Goal: Task Accomplishment & Management: Manage account settings

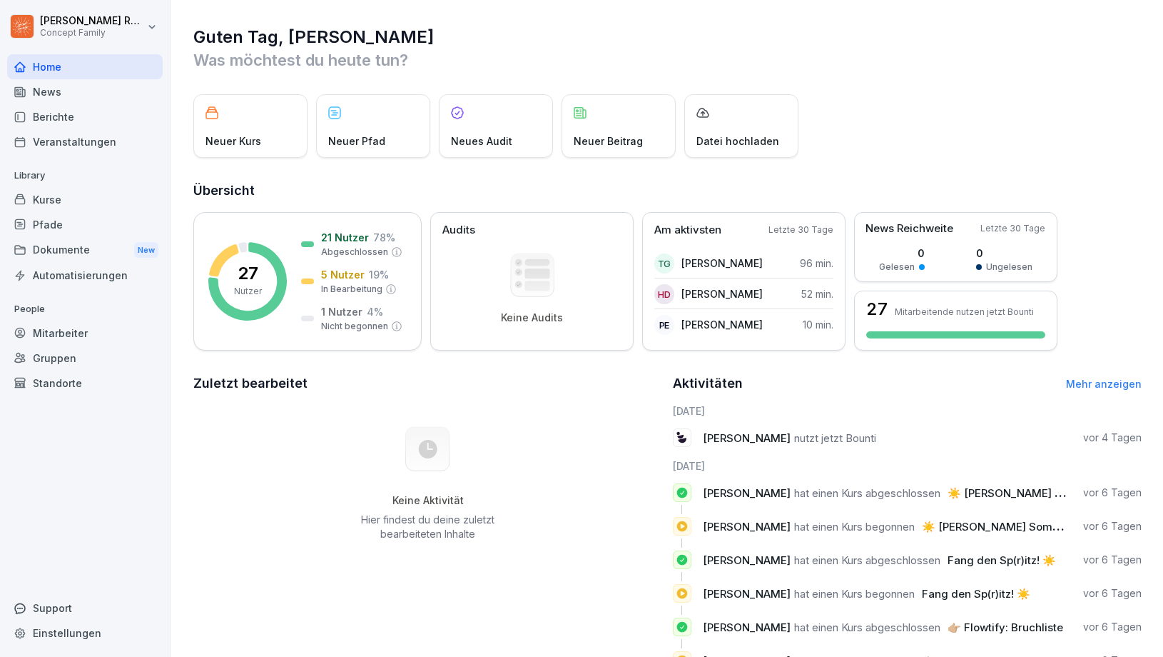
click at [60, 323] on div "Mitarbeiter" at bounding box center [85, 332] width 156 height 25
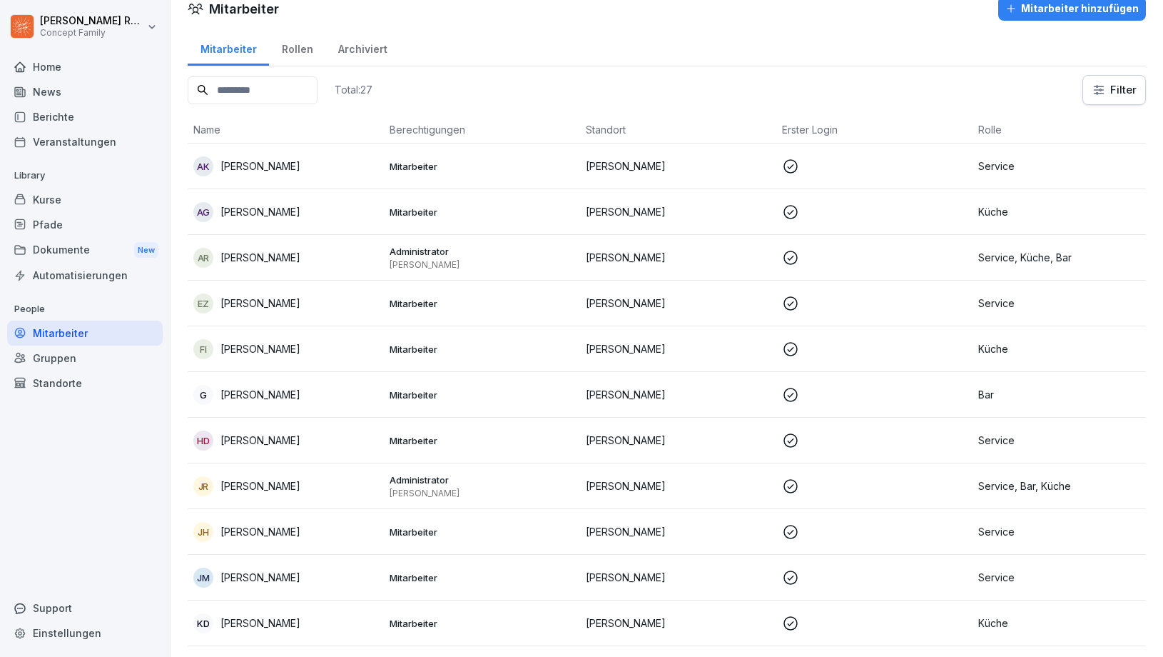
click at [71, 64] on div "Home" at bounding box center [85, 66] width 156 height 25
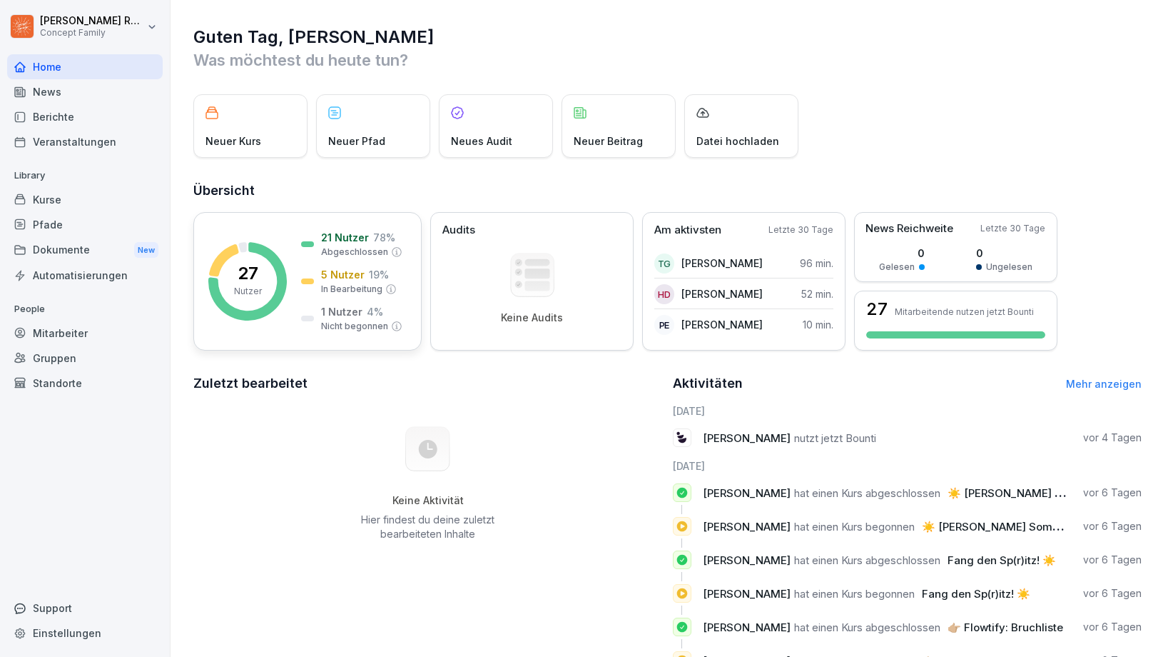
click at [358, 277] on p "5 Nutzer" at bounding box center [343, 274] width 44 height 15
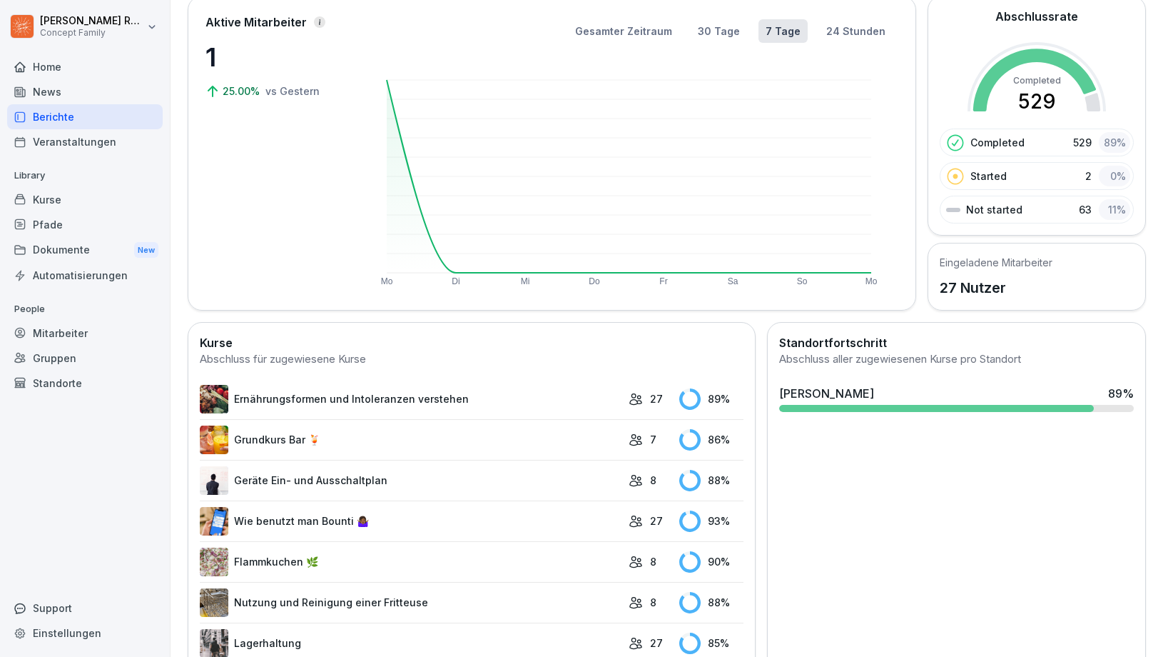
scroll to position [116, 0]
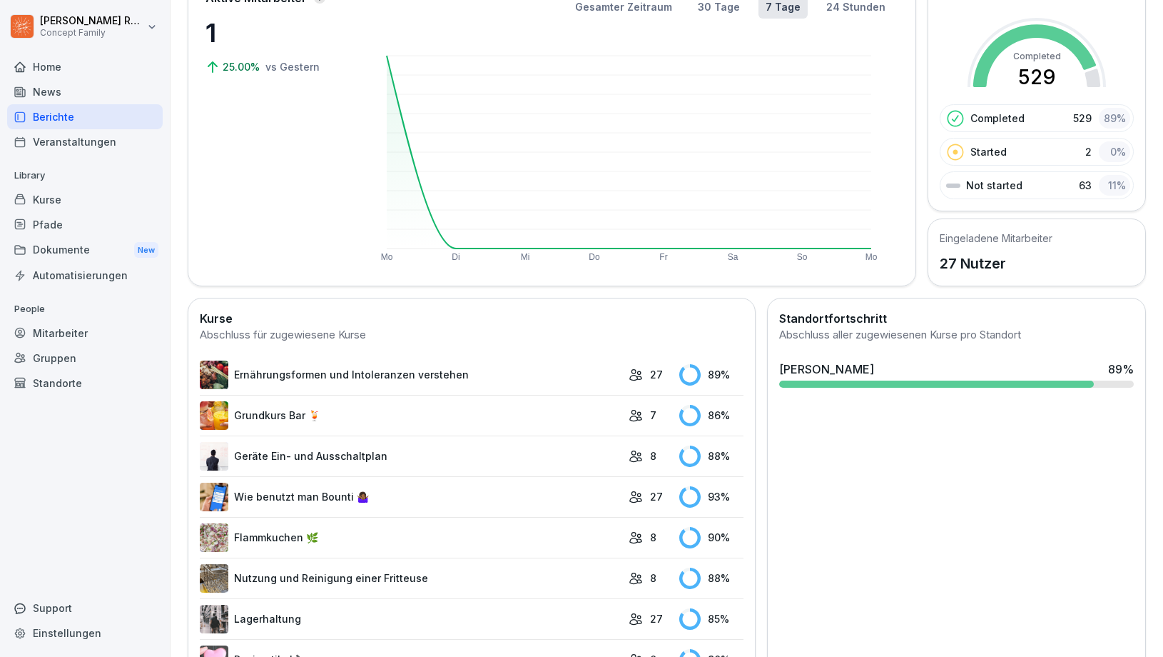
click at [452, 385] on link "Ernährungsformen und Intoleranzen verstehen" at bounding box center [411, 374] width 422 height 29
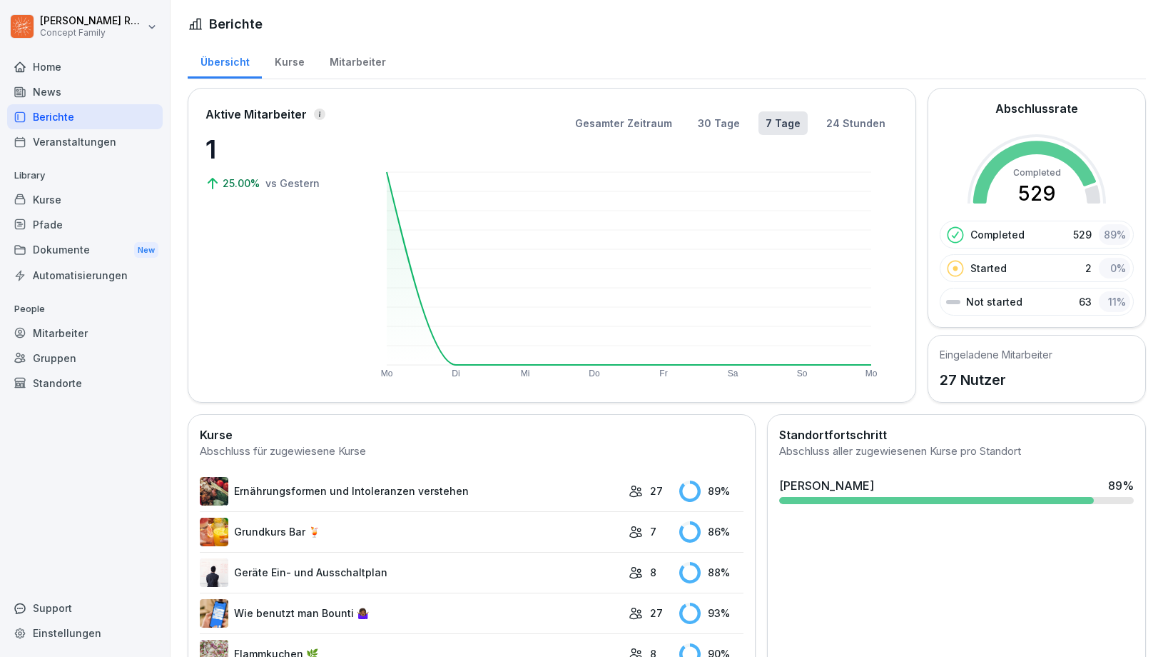
click at [373, 61] on div "Mitarbeiter" at bounding box center [357, 60] width 81 height 36
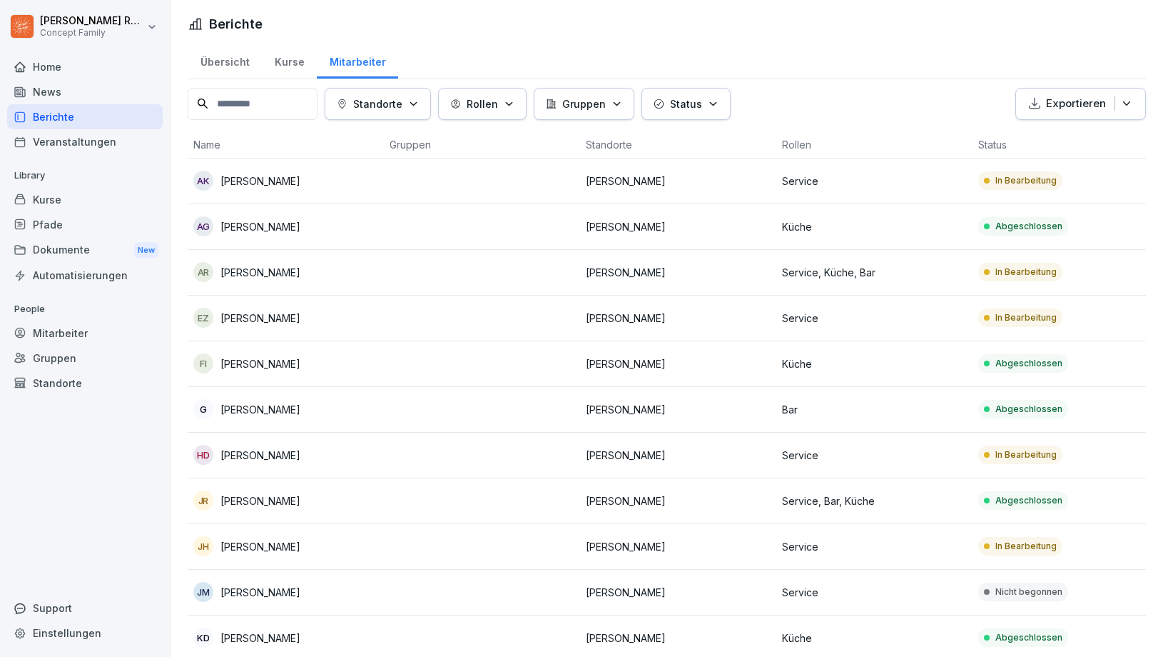
click at [641, 259] on td "[PERSON_NAME]" at bounding box center [678, 273] width 196 height 46
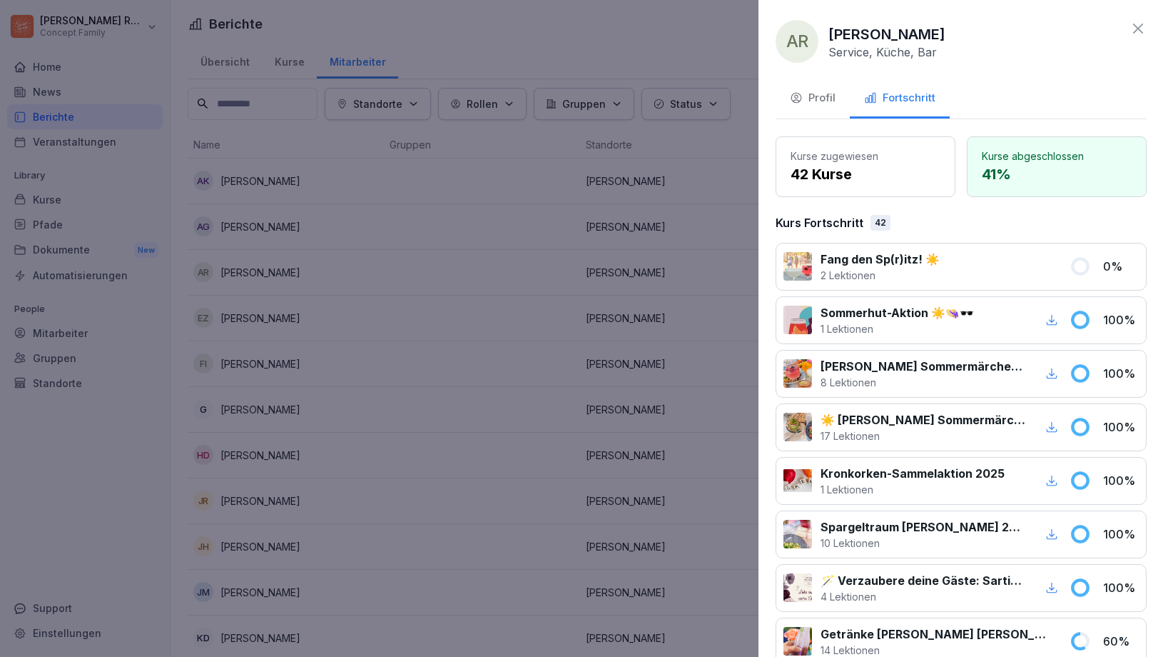
click at [659, 364] on div at bounding box center [581, 328] width 1163 height 657
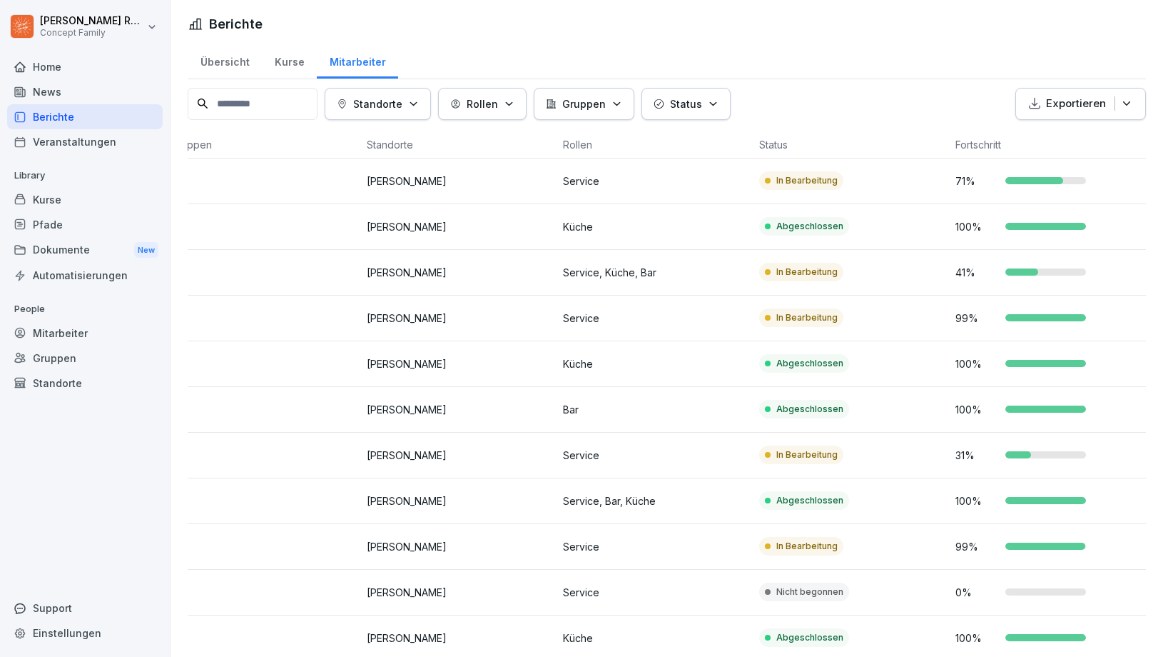
scroll to position [0, 219]
drag, startPoint x: 704, startPoint y: 187, endPoint x: 683, endPoint y: 290, distance: 105.0
click at [683, 290] on td "Service, Küche, Bar" at bounding box center [655, 273] width 196 height 46
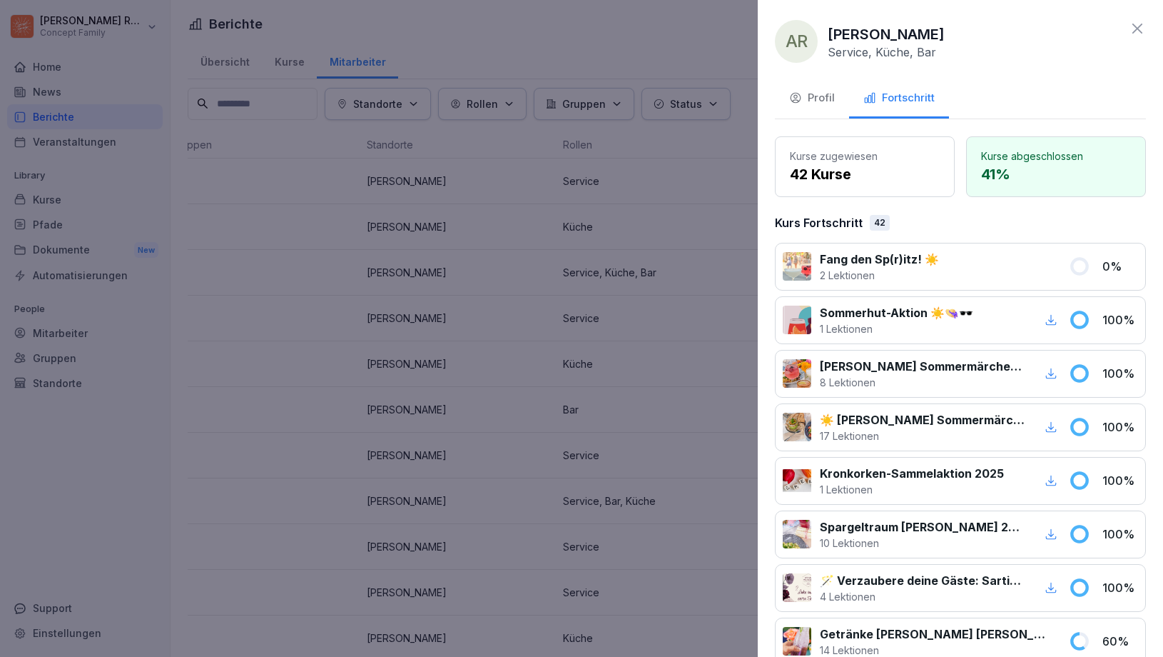
click at [683, 263] on div at bounding box center [581, 328] width 1163 height 657
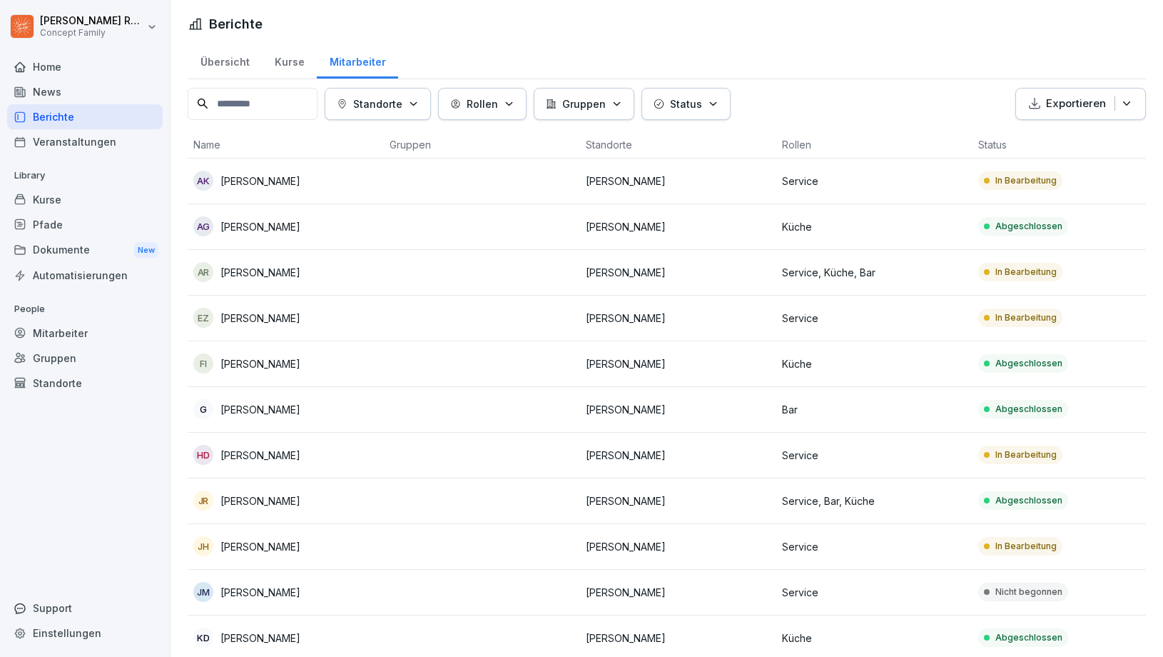
scroll to position [0, 0]
click at [273, 106] on input at bounding box center [253, 104] width 130 height 32
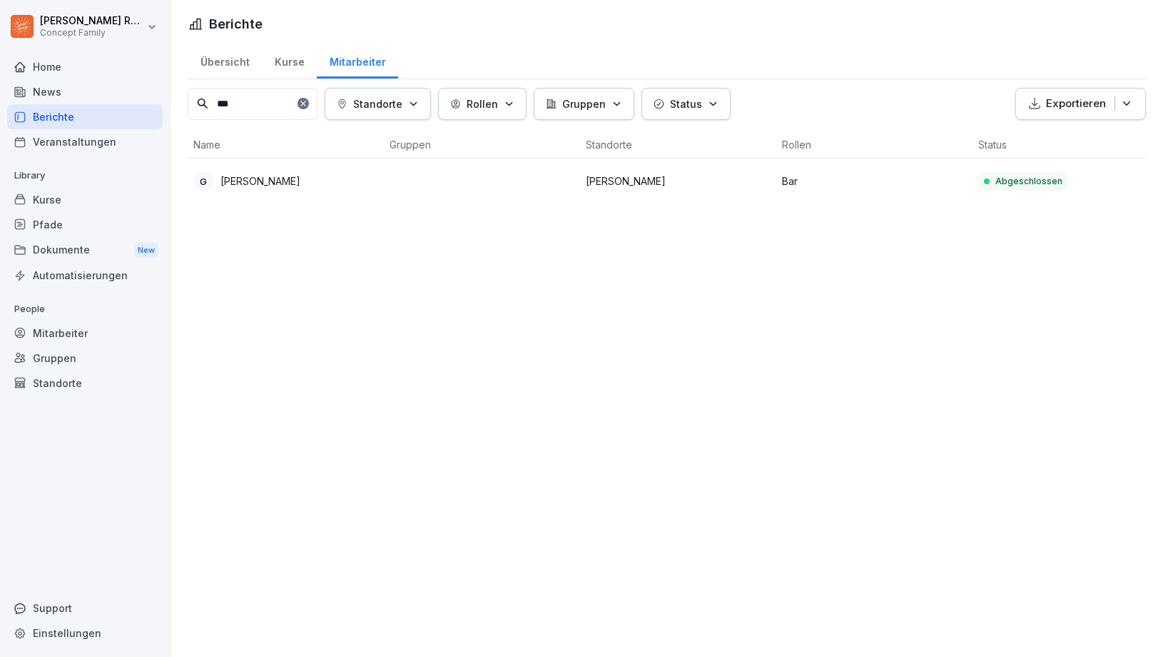
type input "***"
click at [309, 108] on div at bounding box center [303, 103] width 11 height 11
click at [308, 103] on icon at bounding box center [303, 103] width 9 height 9
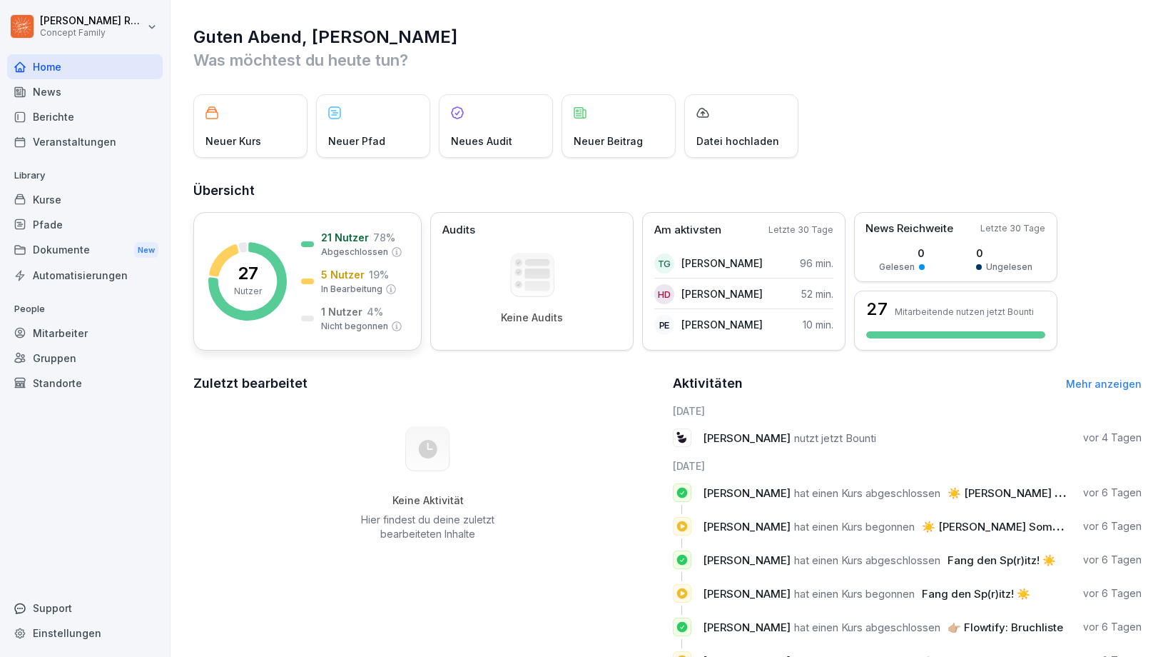
click at [348, 274] on p "5 Nutzer" at bounding box center [343, 274] width 44 height 15
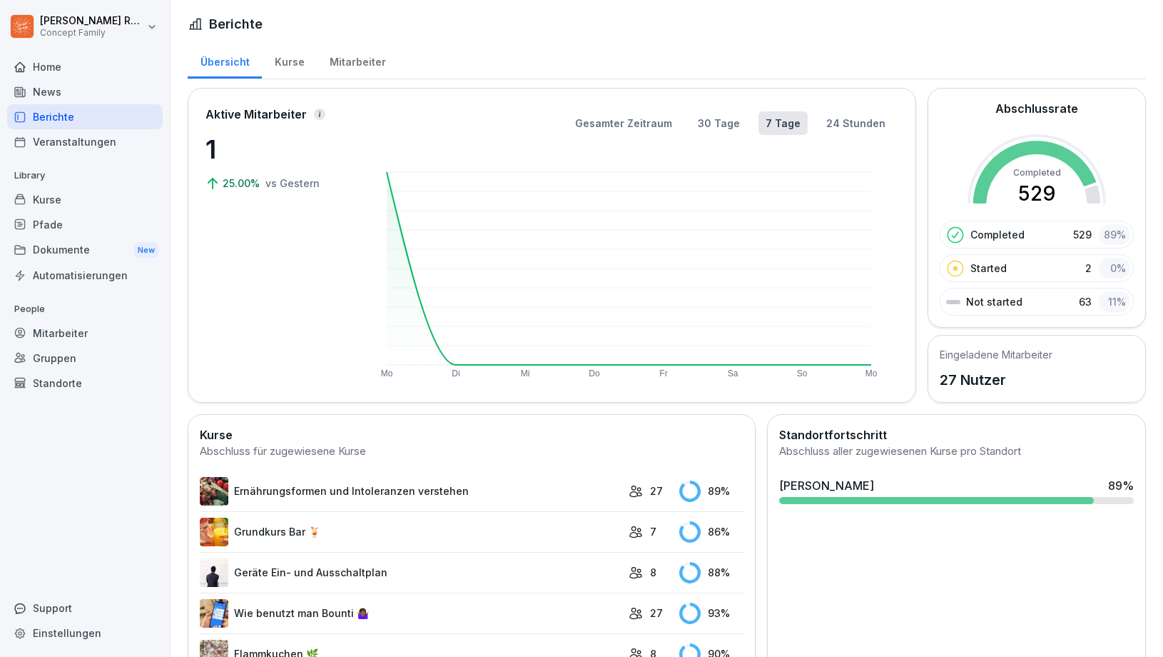
click at [364, 56] on div "Mitarbeiter" at bounding box center [357, 60] width 81 height 36
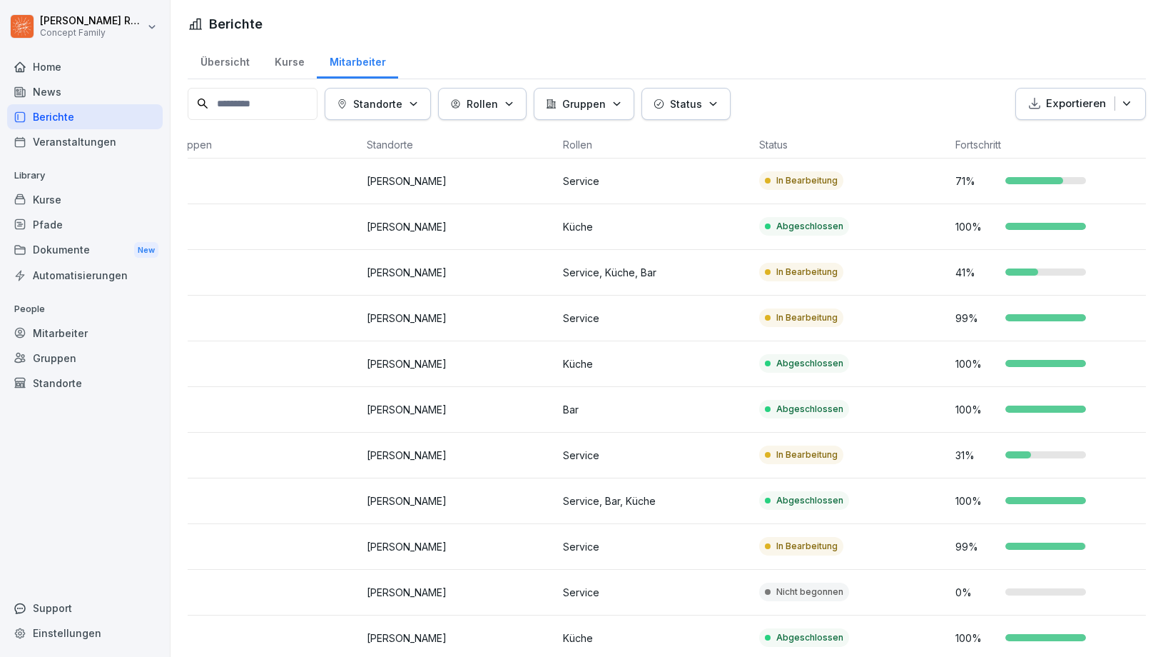
scroll to position [0, 219]
click at [784, 272] on p "In Bearbeitung" at bounding box center [806, 271] width 61 height 13
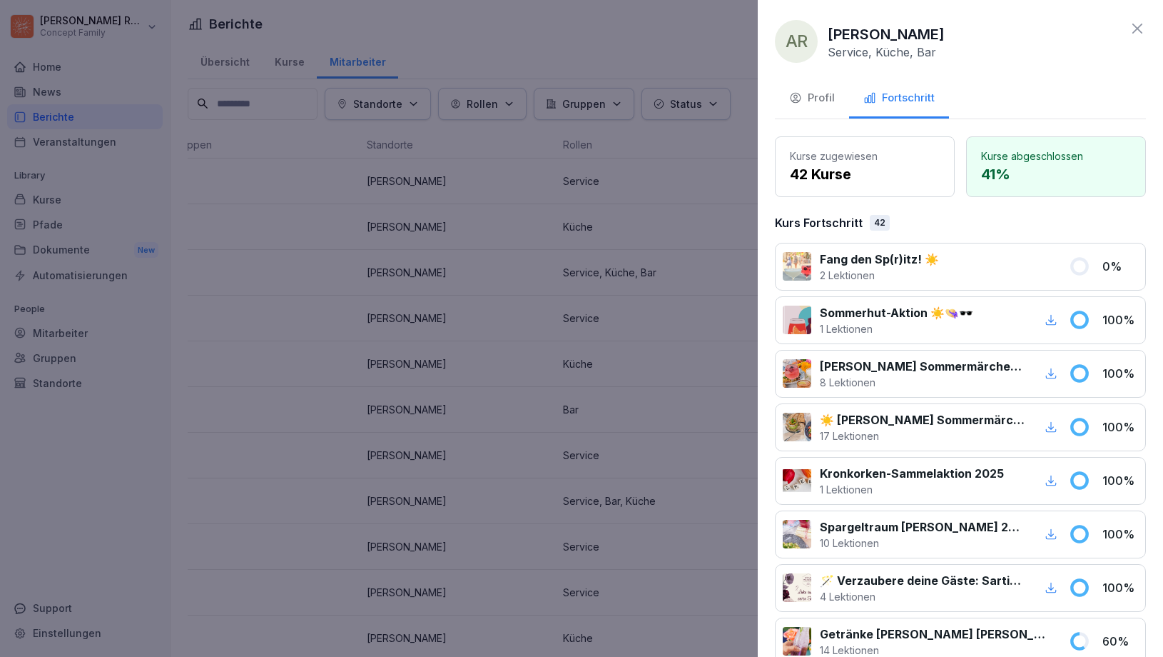
click at [919, 276] on p "2 Lektionen" at bounding box center [879, 275] width 119 height 15
click at [918, 258] on p "Fang den Sp(r)itz! ☀️" at bounding box center [879, 258] width 119 height 17
click at [893, 177] on p "42 Kurse" at bounding box center [865, 173] width 150 height 21
click at [821, 94] on div "Profil" at bounding box center [812, 98] width 46 height 16
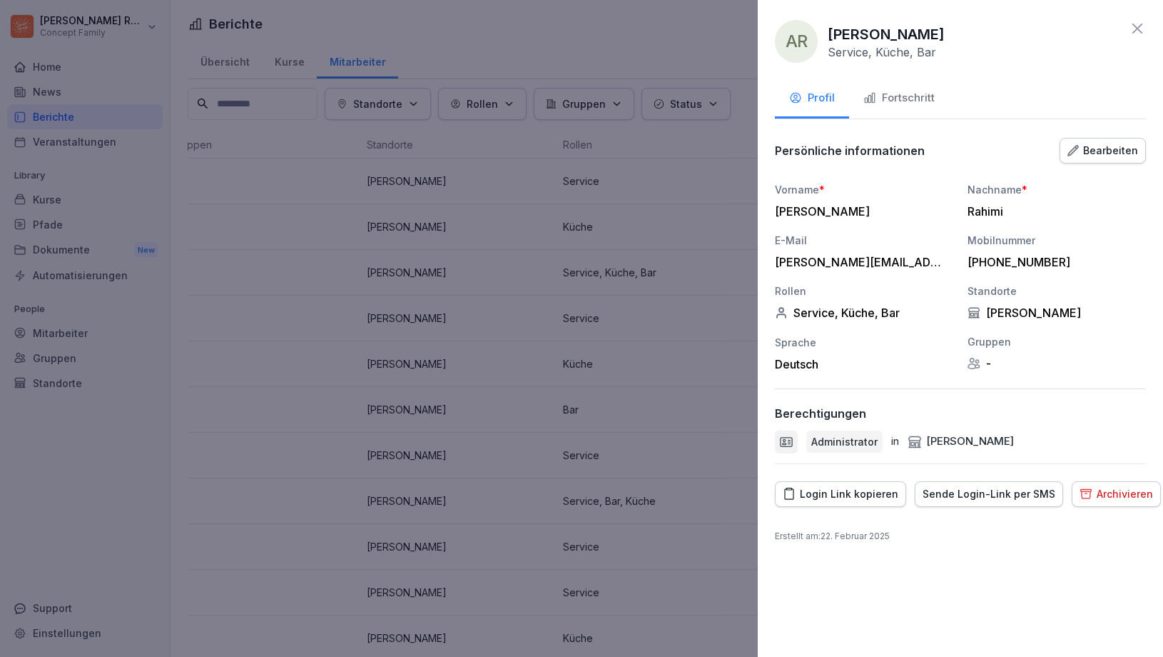
click at [1104, 154] on div "Bearbeiten" at bounding box center [1103, 151] width 71 height 16
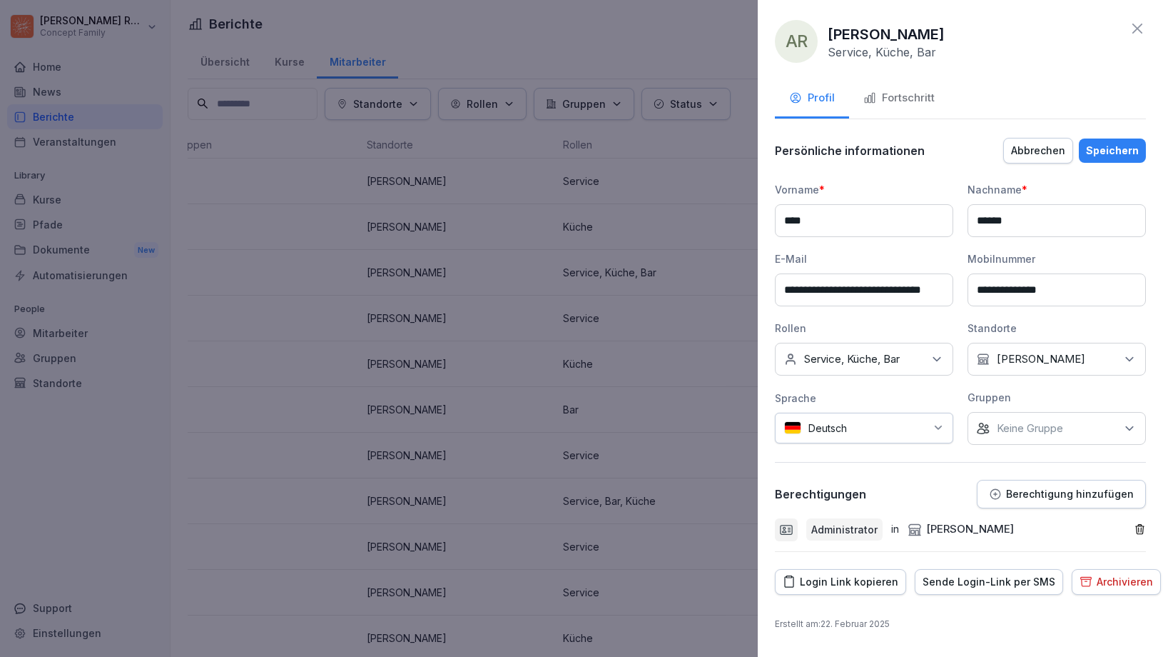
click at [1118, 148] on div "Speichern" at bounding box center [1112, 151] width 53 height 16
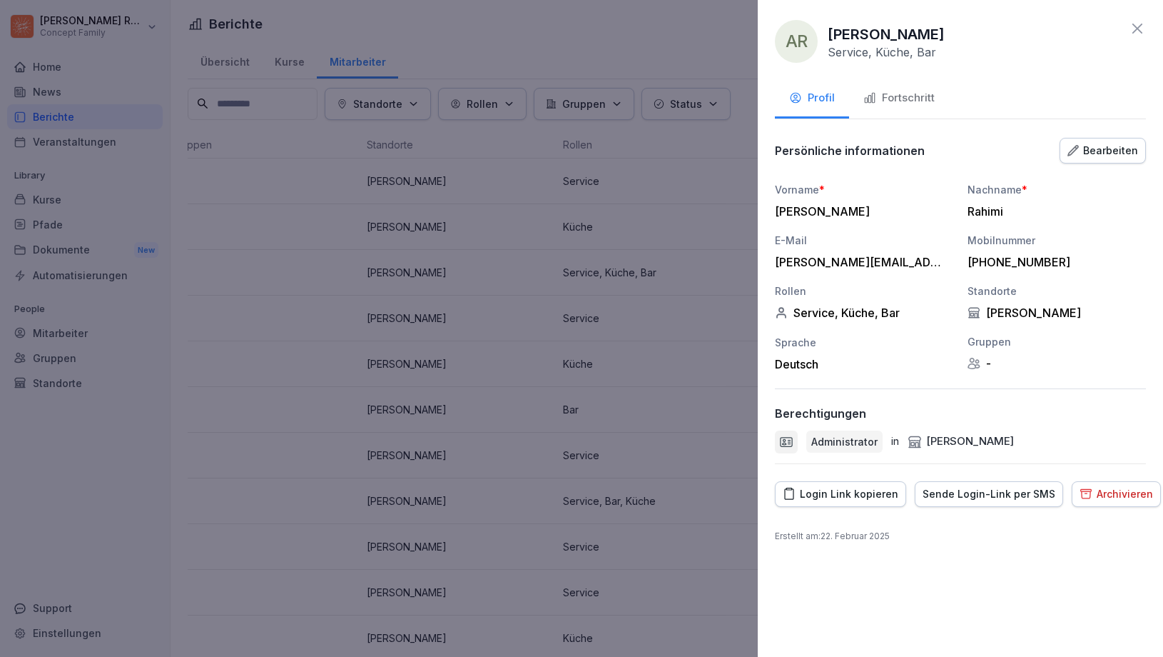
click at [686, 452] on div at bounding box center [581, 328] width 1163 height 657
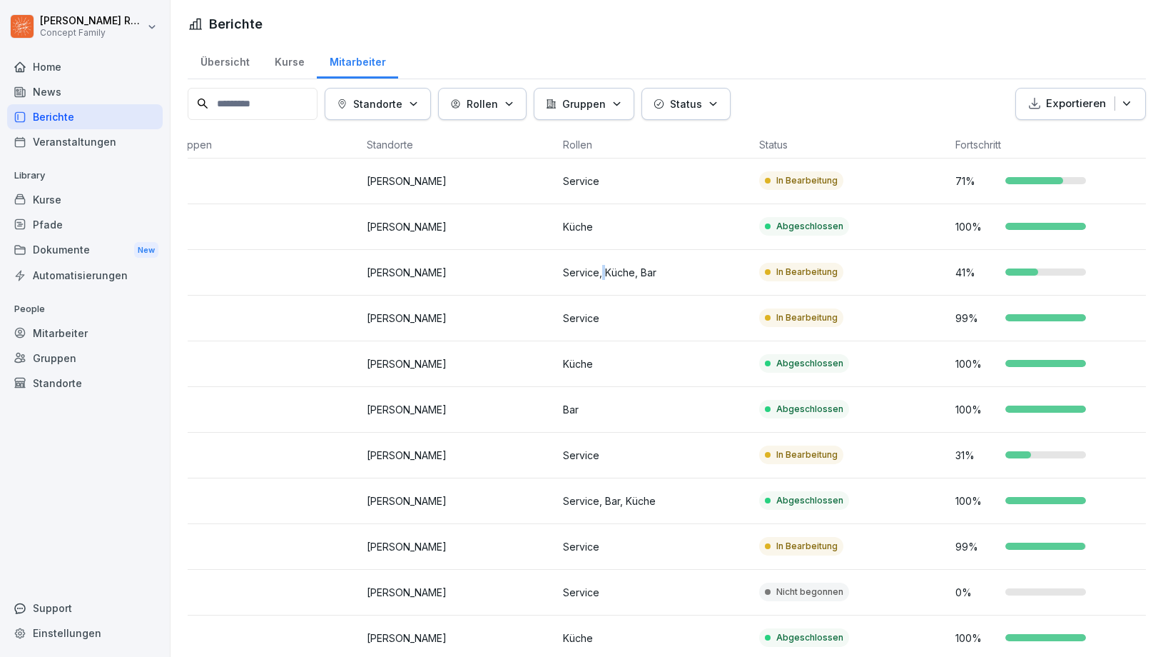
click at [603, 274] on p "Service, Küche, Bar" at bounding box center [655, 272] width 185 height 15
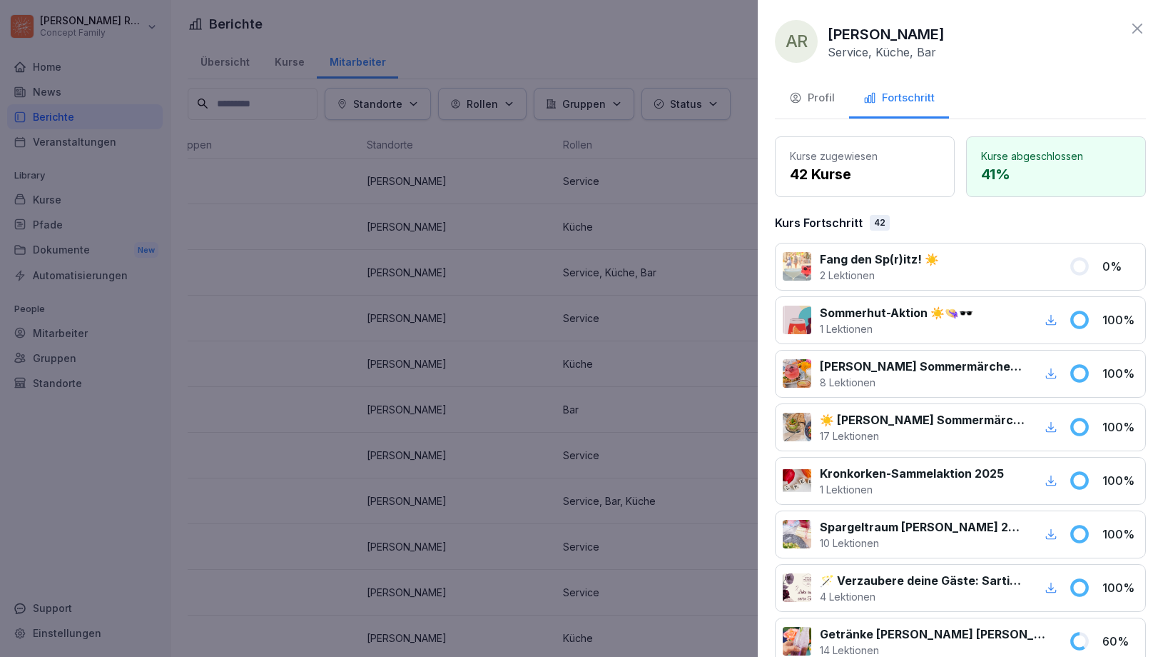
click at [603, 274] on div at bounding box center [581, 328] width 1163 height 657
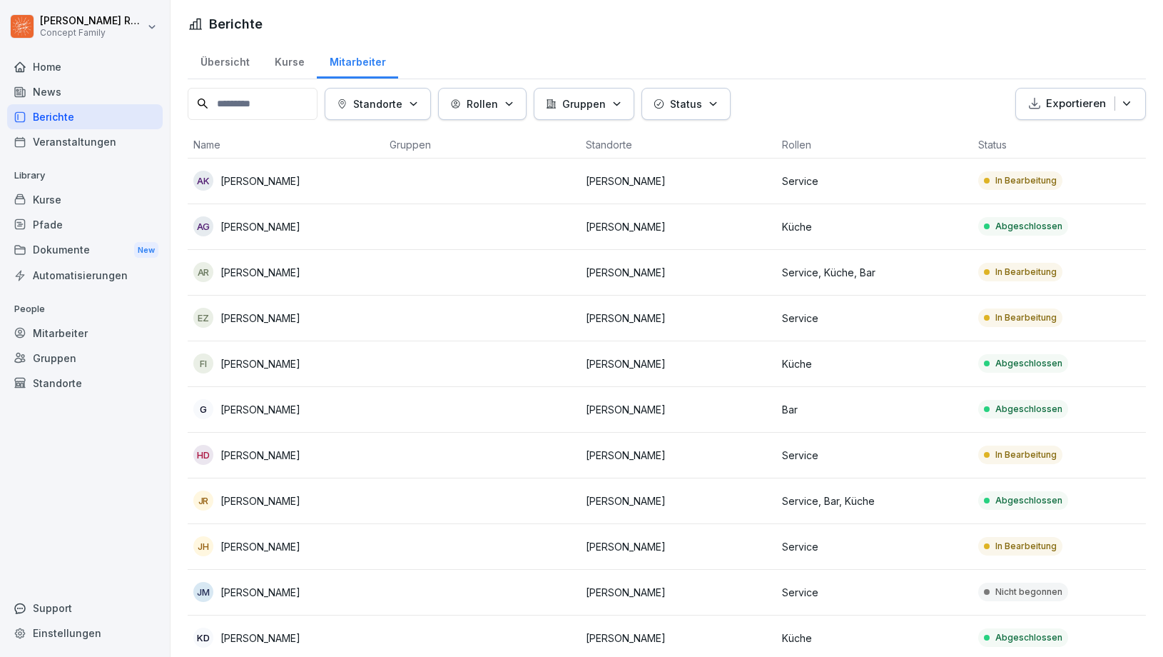
scroll to position [0, 0]
click at [282, 64] on div "Kurse" at bounding box center [289, 60] width 55 height 36
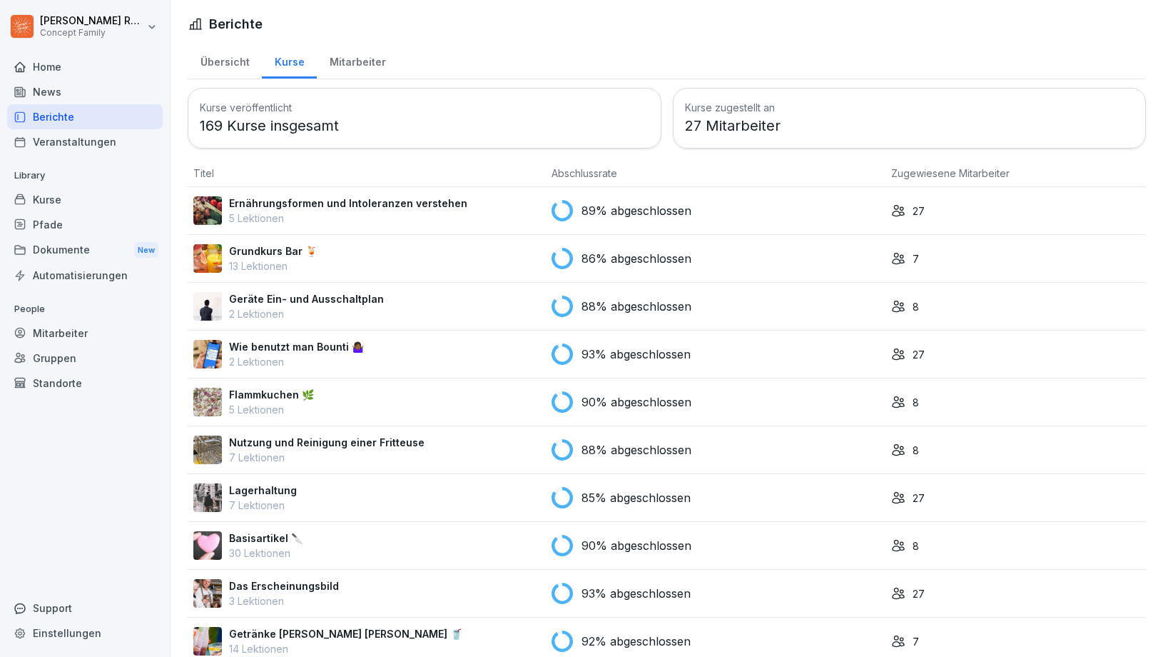
click at [219, 66] on div "Übersicht" at bounding box center [225, 60] width 74 height 36
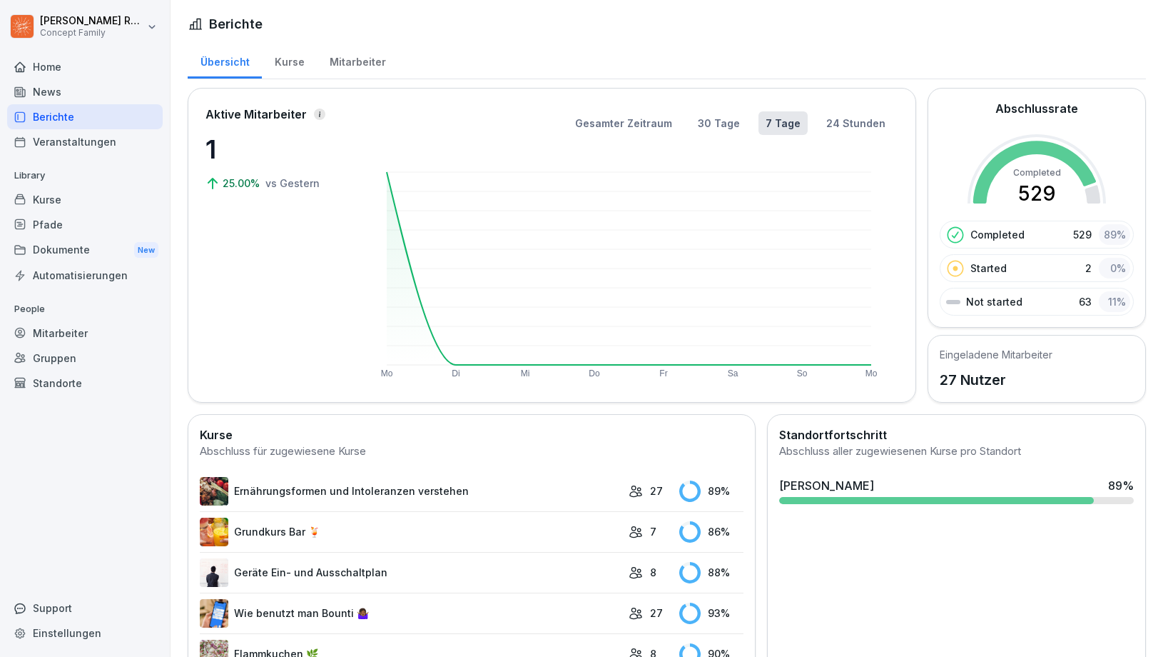
click at [287, 60] on div "Kurse" at bounding box center [289, 60] width 55 height 36
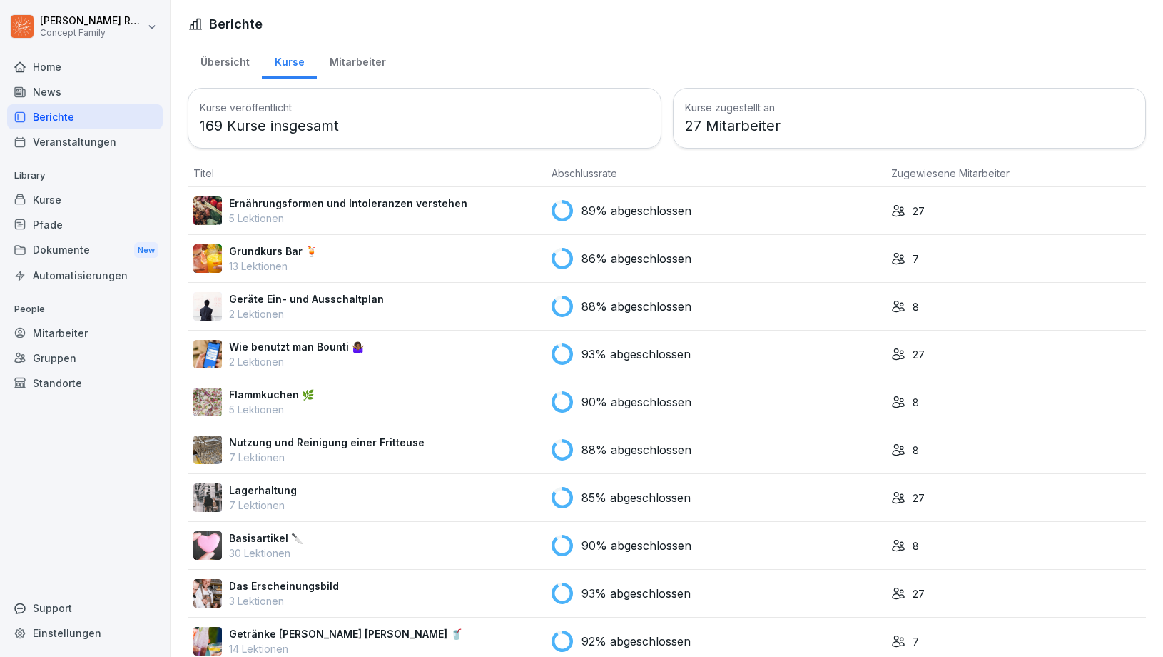
click at [347, 65] on div "Mitarbeiter" at bounding box center [357, 60] width 81 height 36
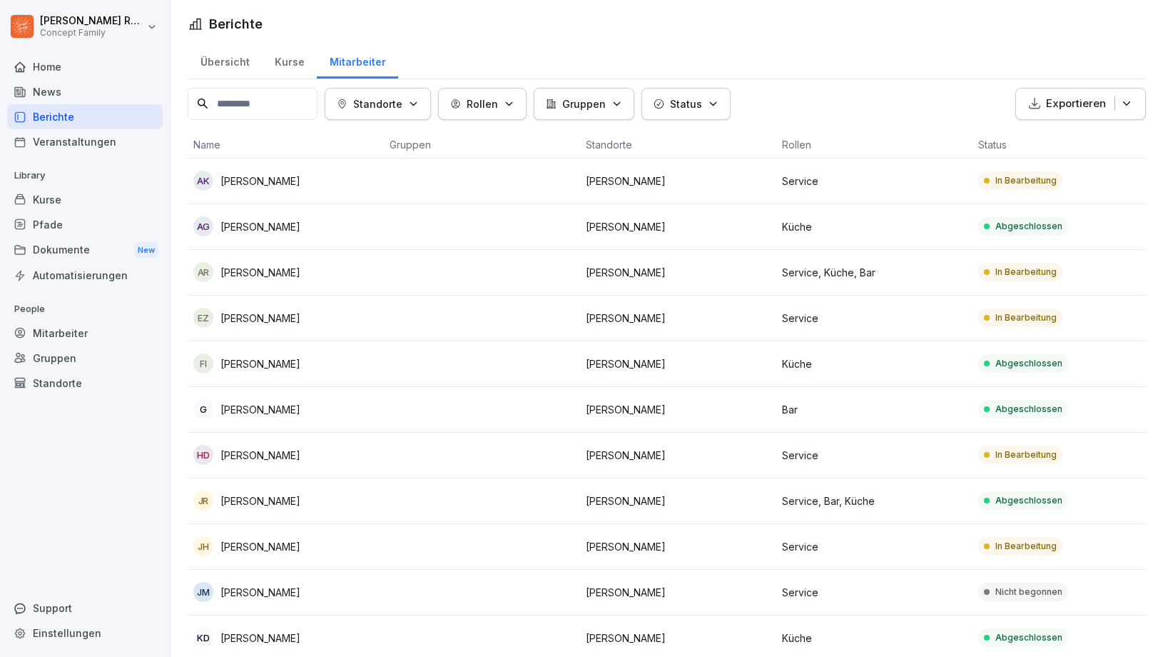
click at [265, 66] on div "Kurse" at bounding box center [289, 60] width 55 height 36
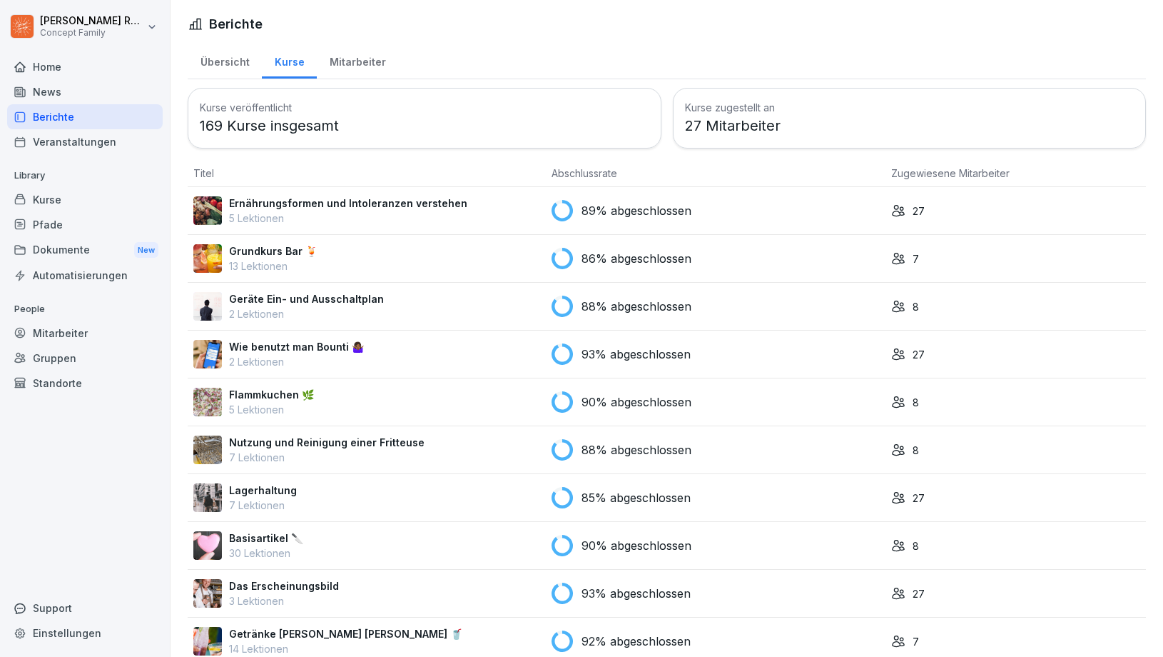
click at [273, 68] on div "Kurse" at bounding box center [289, 60] width 55 height 36
click at [235, 66] on div "Übersicht" at bounding box center [225, 60] width 74 height 36
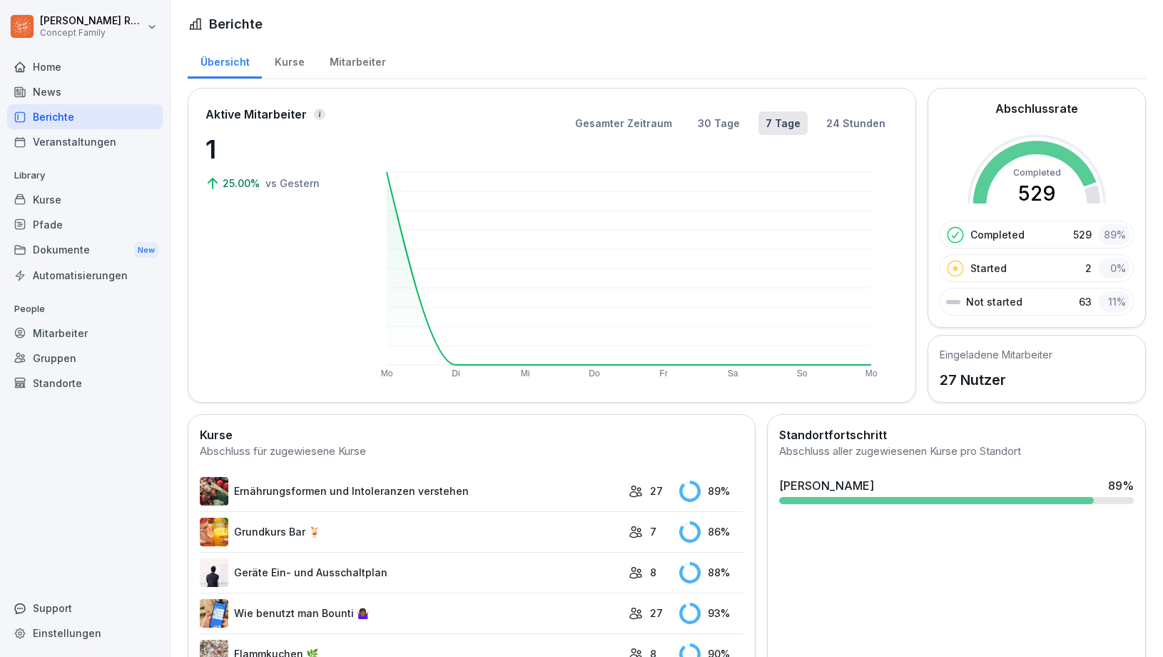
click at [297, 63] on div "Kurse" at bounding box center [289, 60] width 55 height 36
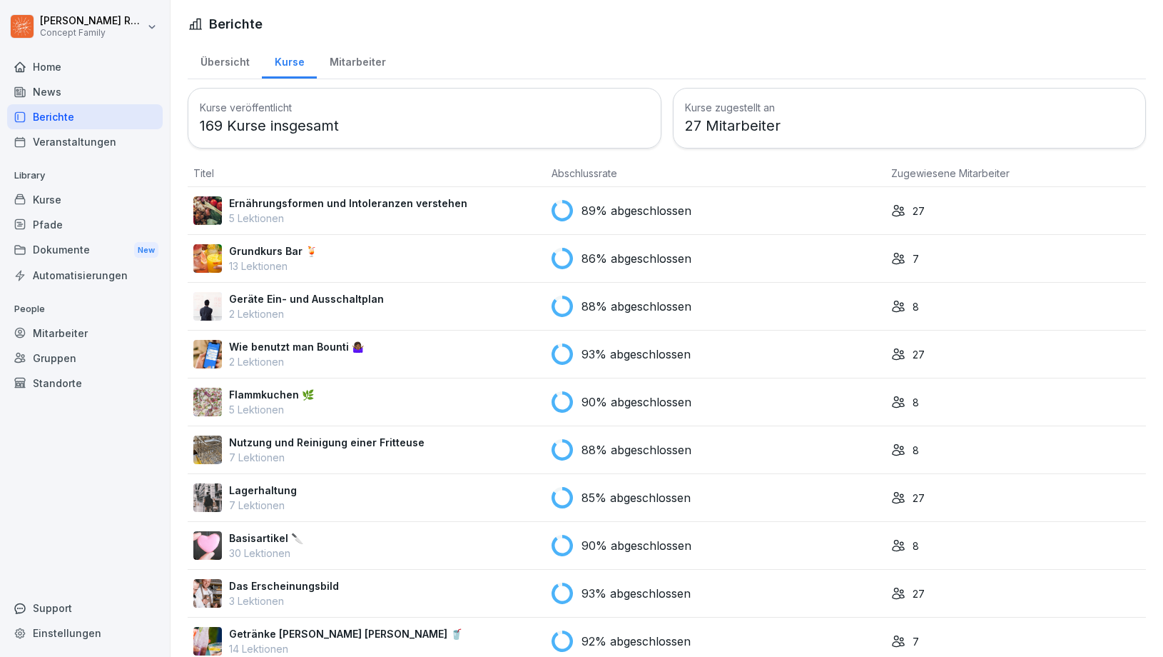
click at [232, 61] on div "Übersicht" at bounding box center [225, 60] width 74 height 36
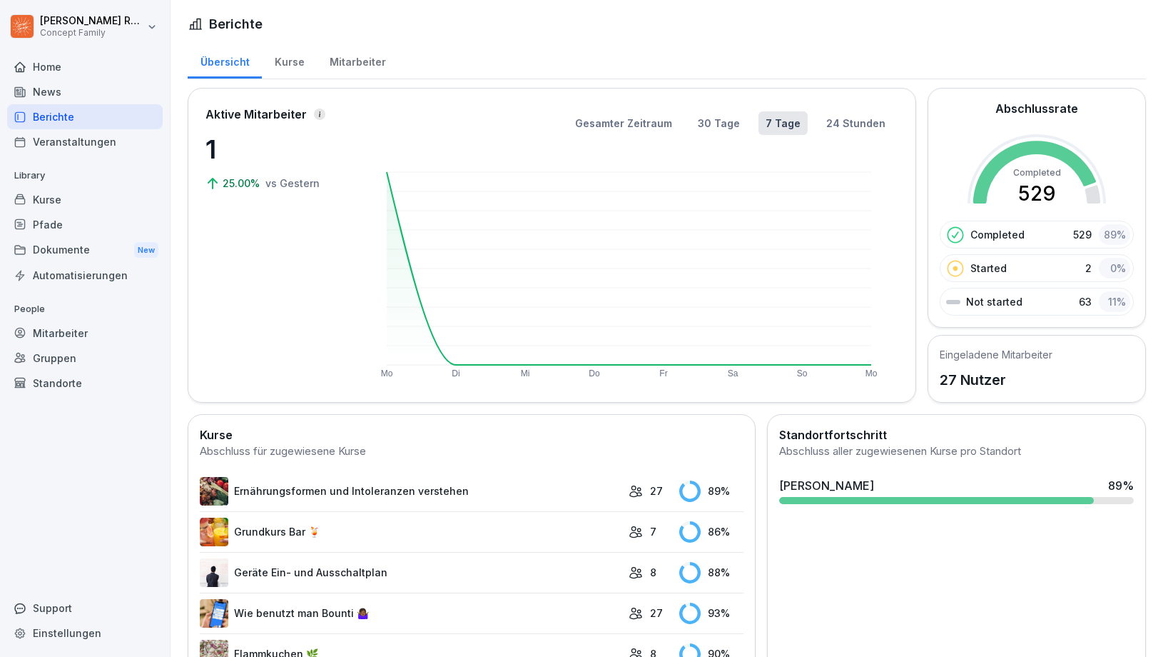
click at [293, 66] on div "Kurse" at bounding box center [289, 60] width 55 height 36
click at [338, 69] on div "Mitarbeiter" at bounding box center [357, 60] width 81 height 36
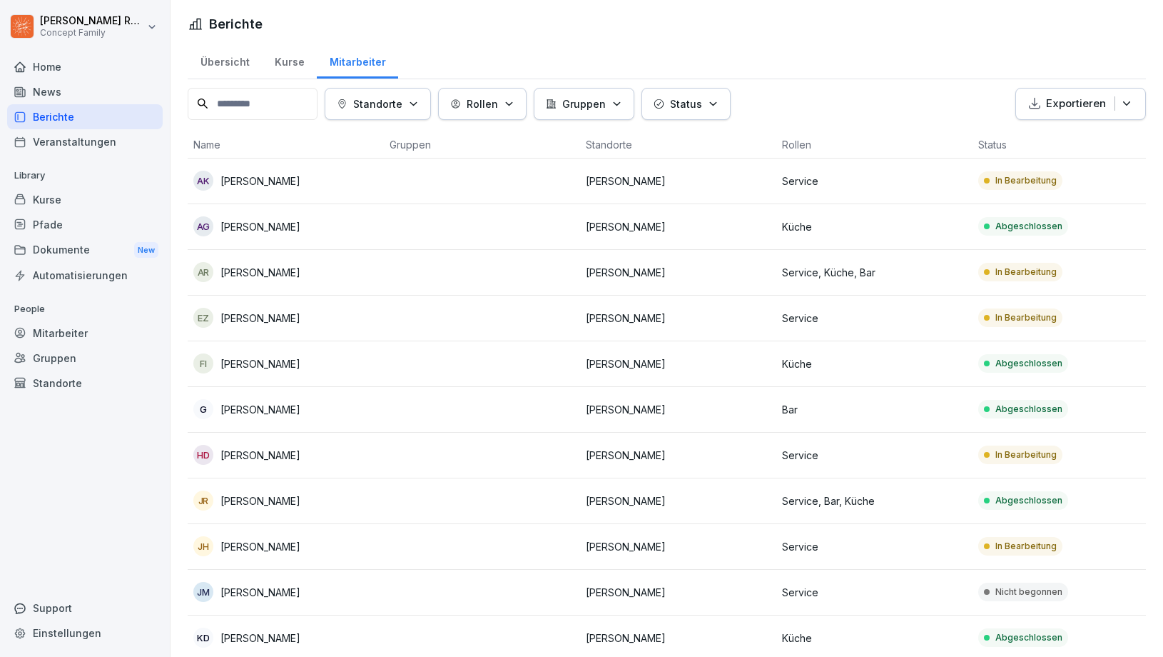
click at [214, 60] on div "Übersicht" at bounding box center [225, 60] width 74 height 36
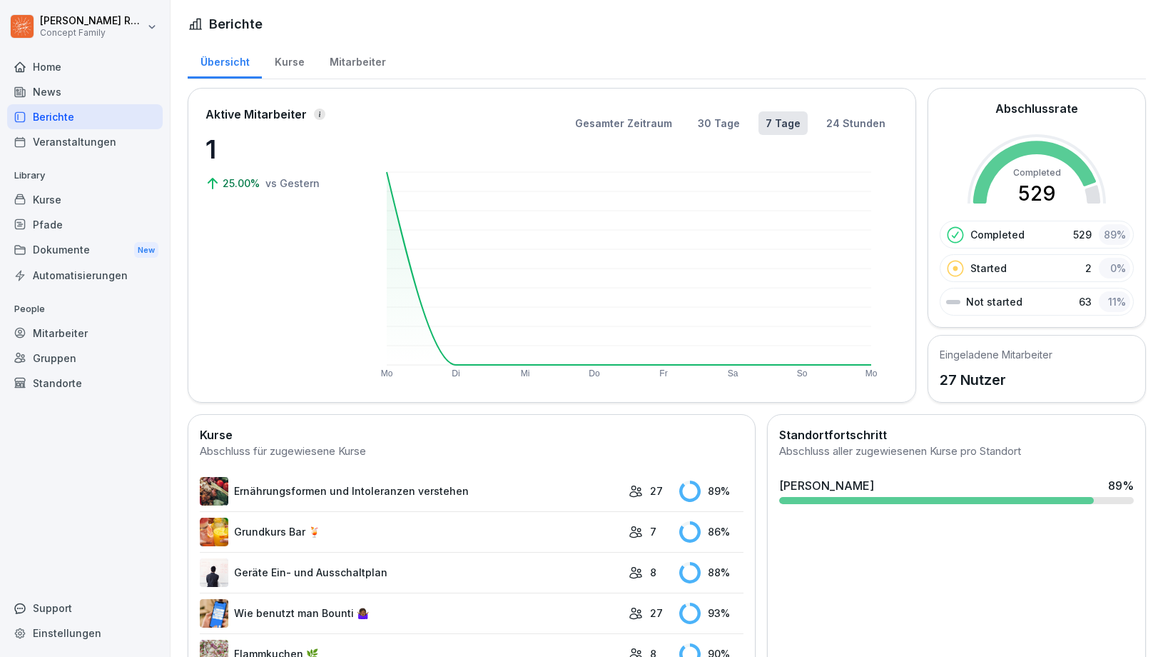
click at [296, 68] on div "Kurse" at bounding box center [289, 60] width 55 height 36
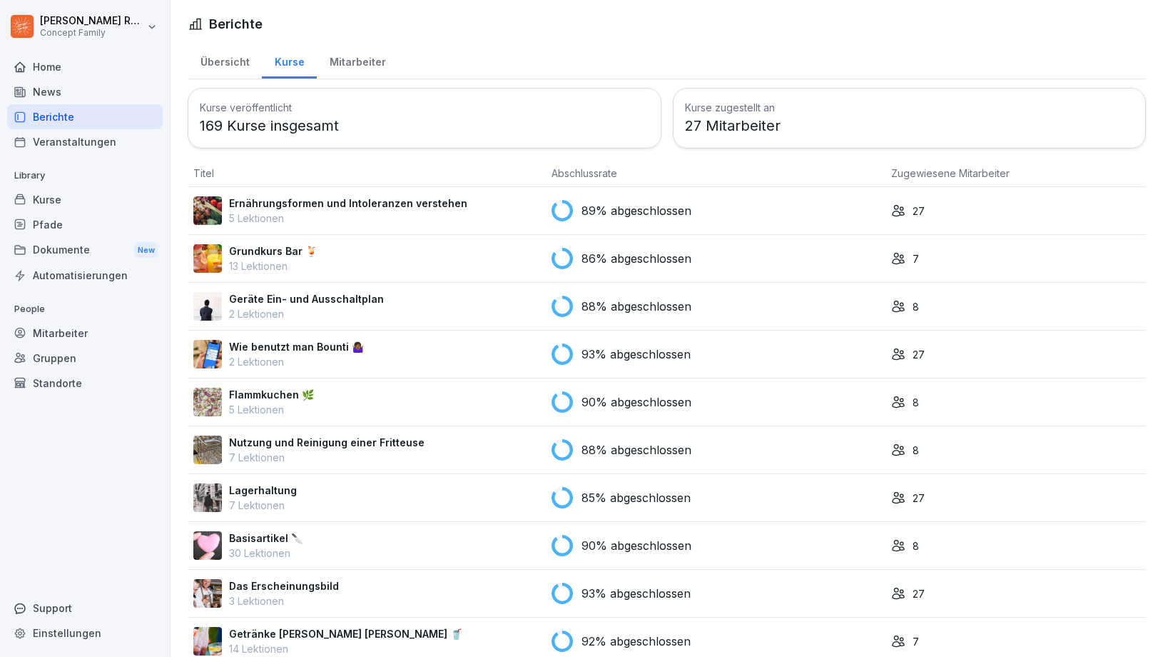
click at [319, 71] on div "Mitarbeiter" at bounding box center [357, 60] width 81 height 36
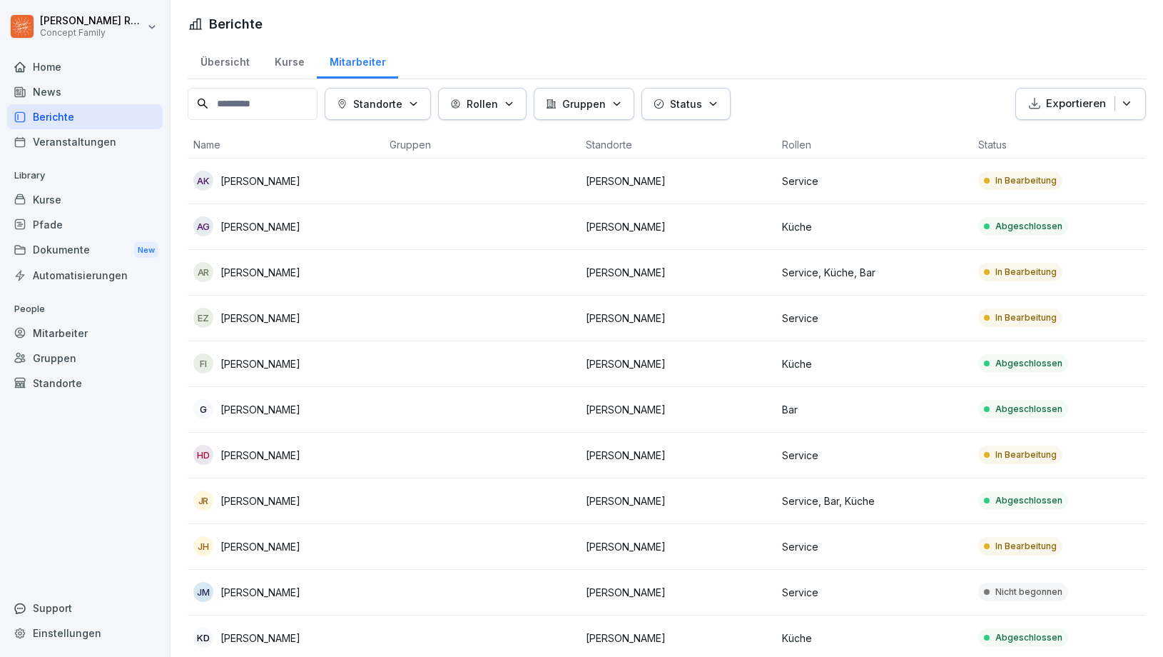
click at [993, 268] on div "In Bearbeitung" at bounding box center [1020, 272] width 84 height 19
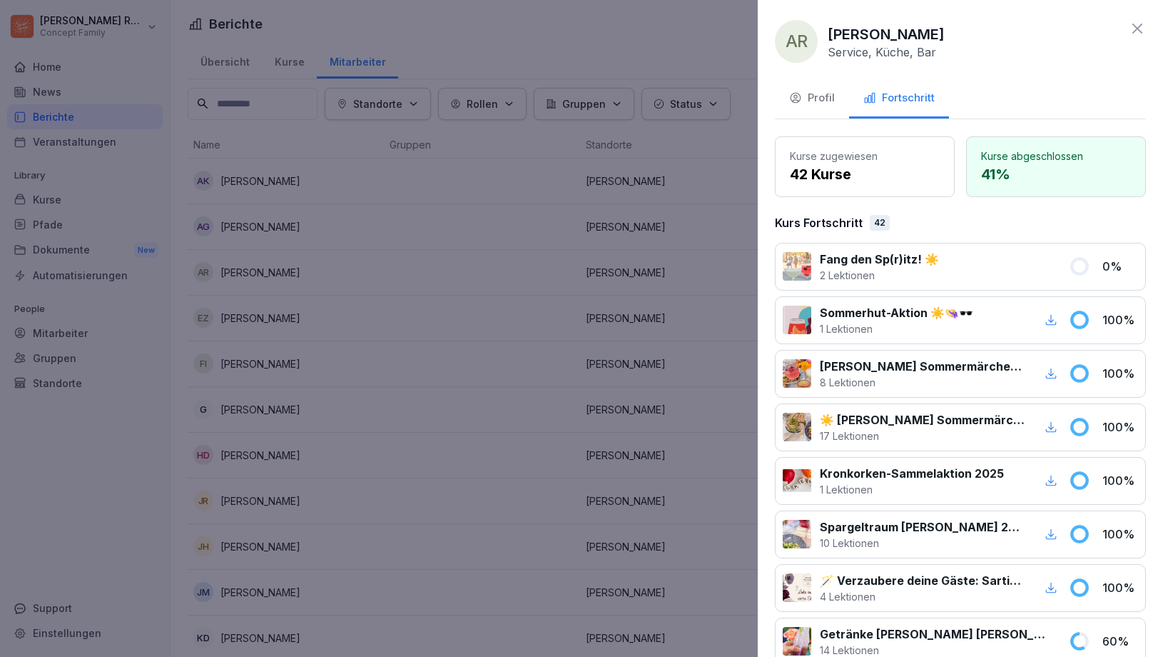
click at [839, 98] on button "Profil" at bounding box center [812, 99] width 74 height 39
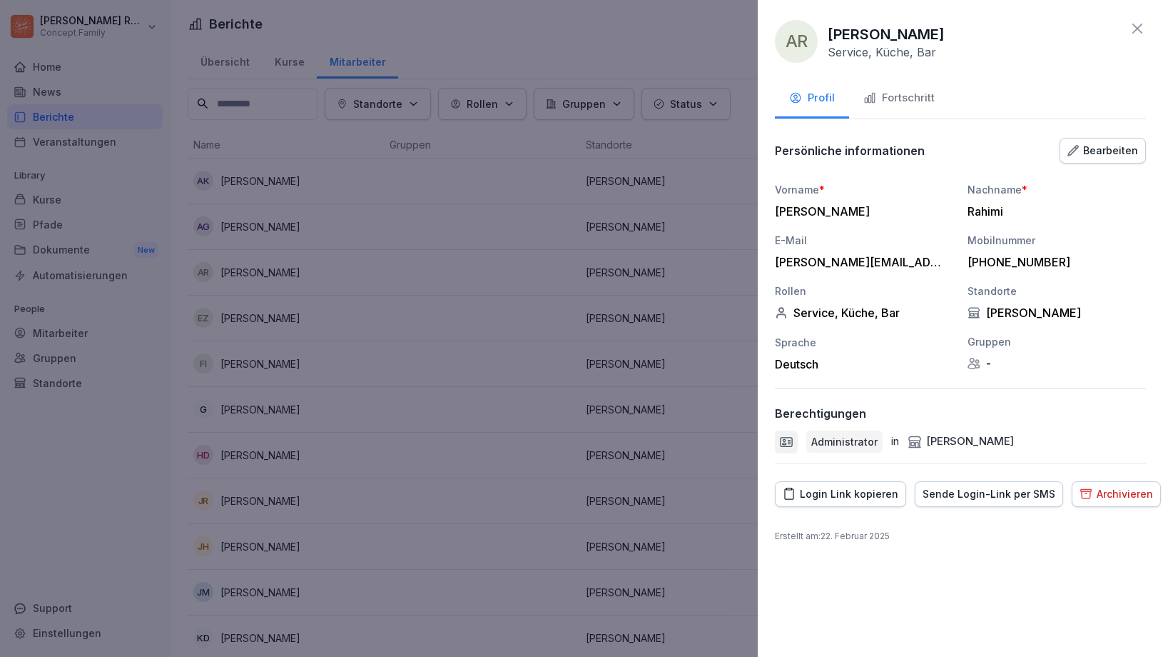
click at [849, 500] on div "Login Link kopieren" at bounding box center [841, 494] width 116 height 16
